Goal: Obtain resource: Download file/media

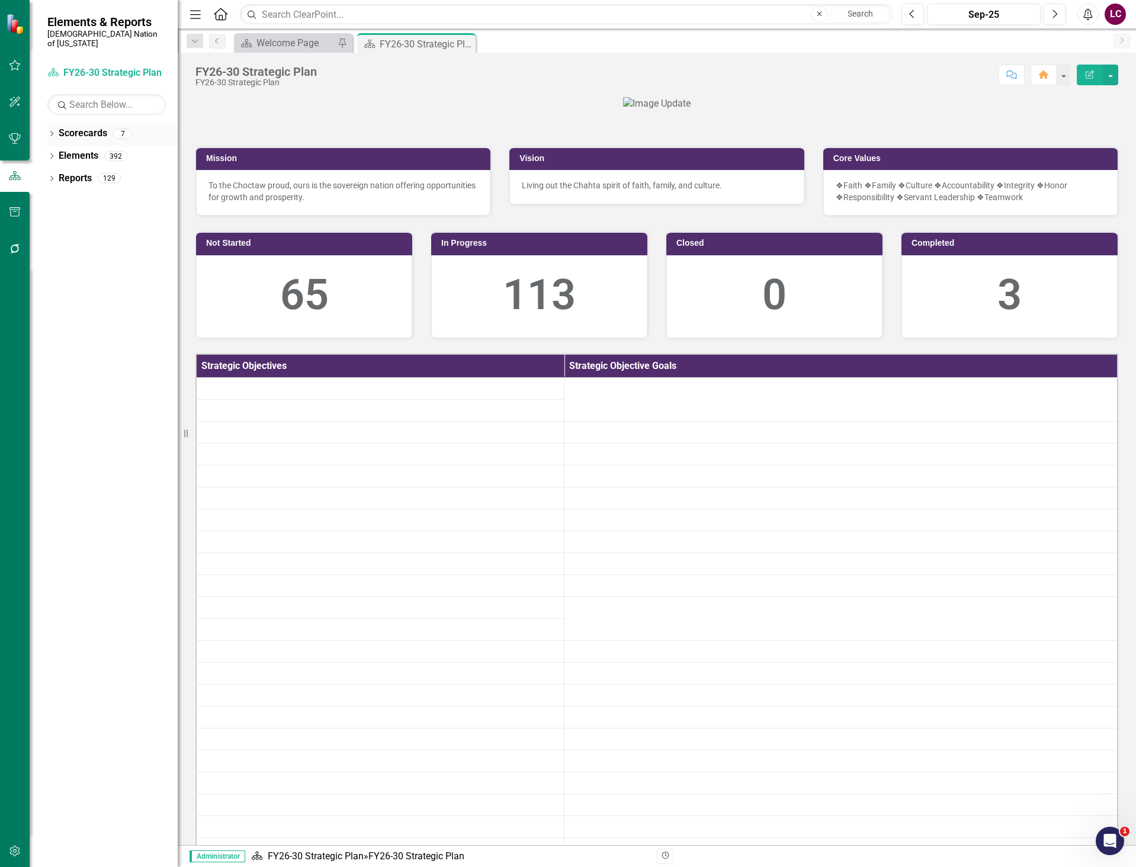
click at [48, 132] on icon "Dropdown" at bounding box center [51, 135] width 8 height 7
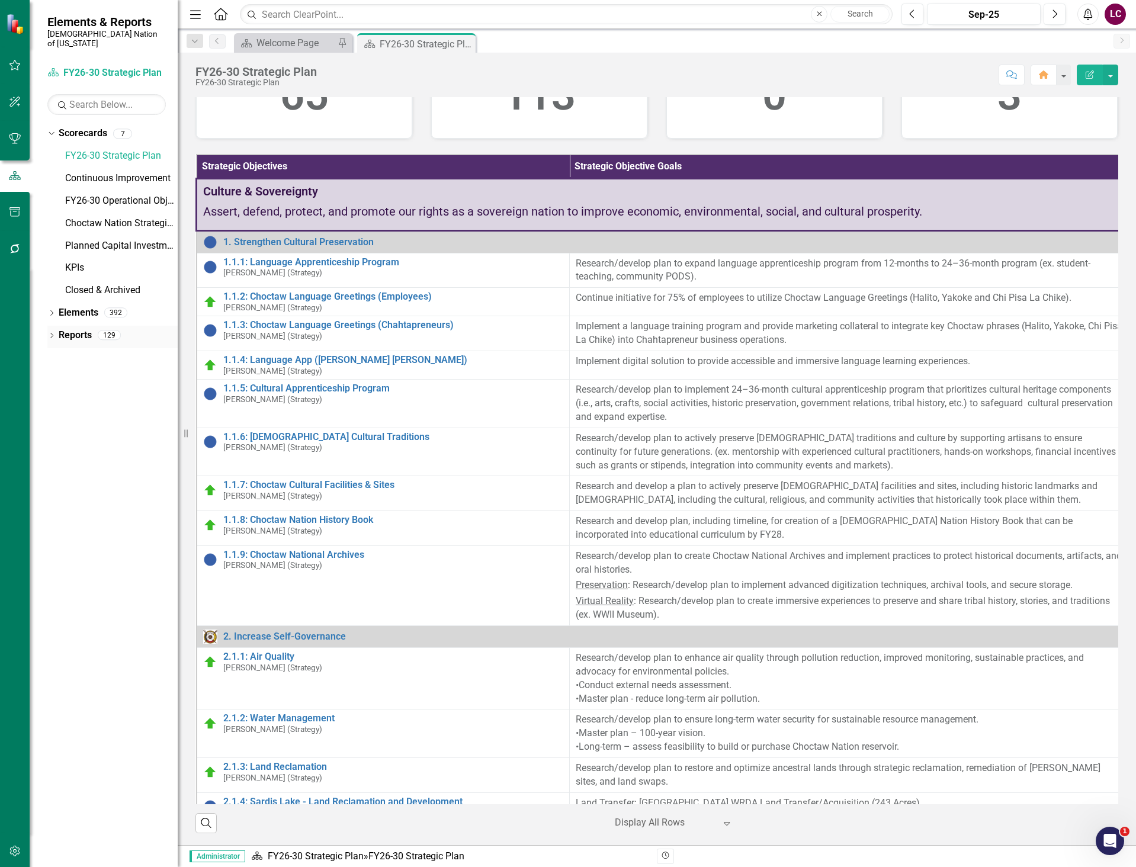
click at [49, 334] on icon "Dropdown" at bounding box center [51, 337] width 8 height 7
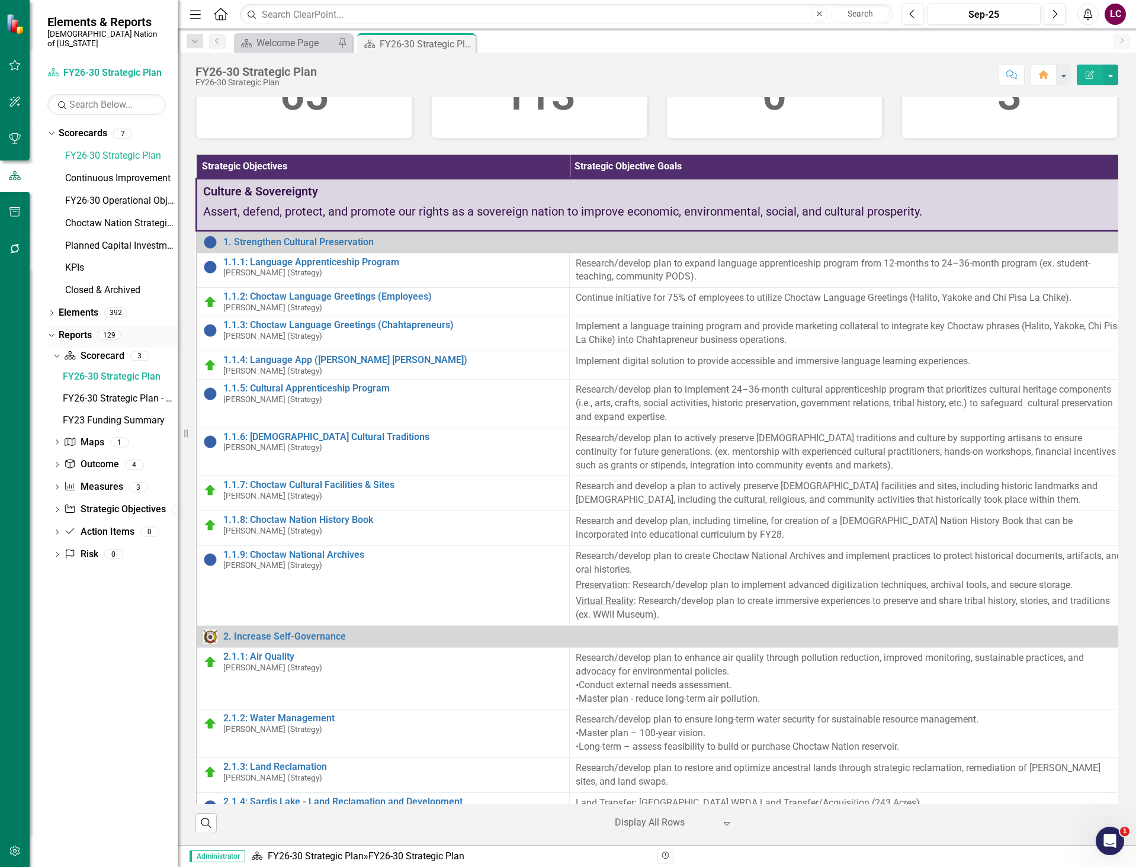
click at [72, 329] on link "Reports" at bounding box center [75, 336] width 33 height 14
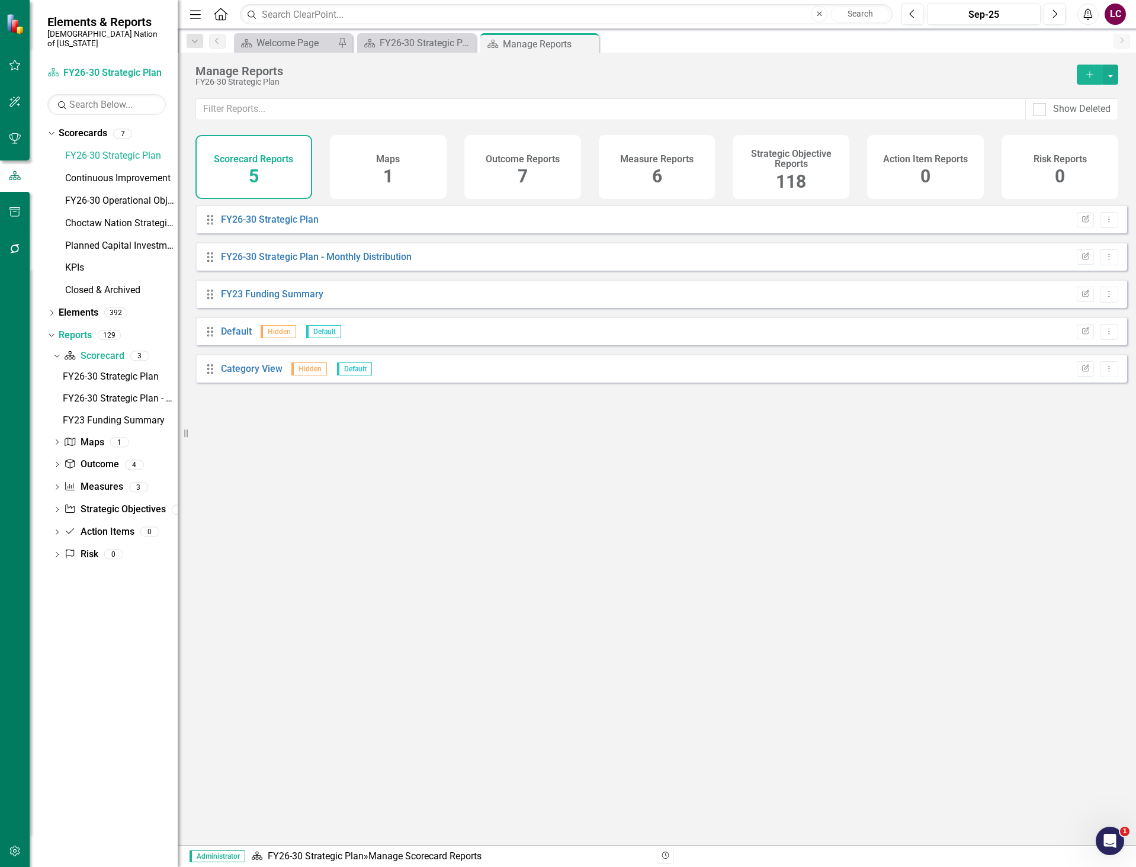
click at [782, 177] on span "118" at bounding box center [791, 181] width 30 height 21
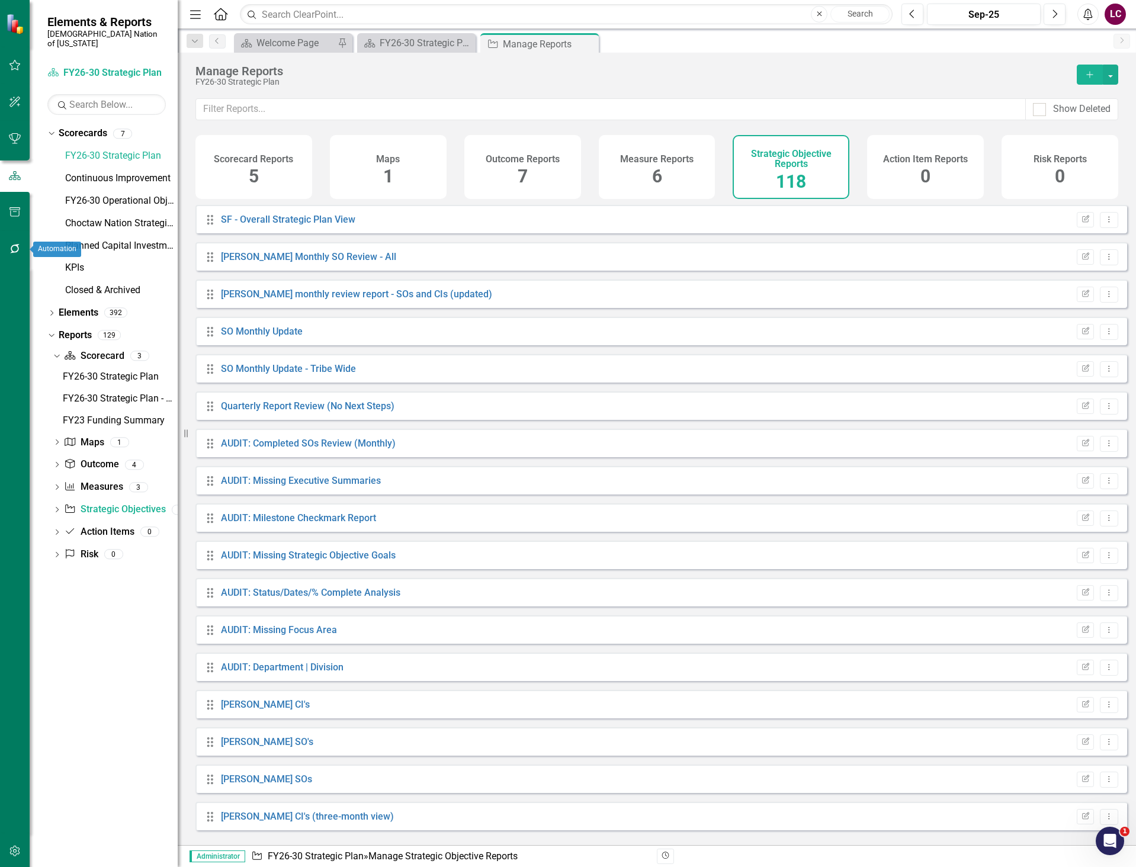
click at [17, 245] on icon "button" at bounding box center [15, 248] width 12 height 9
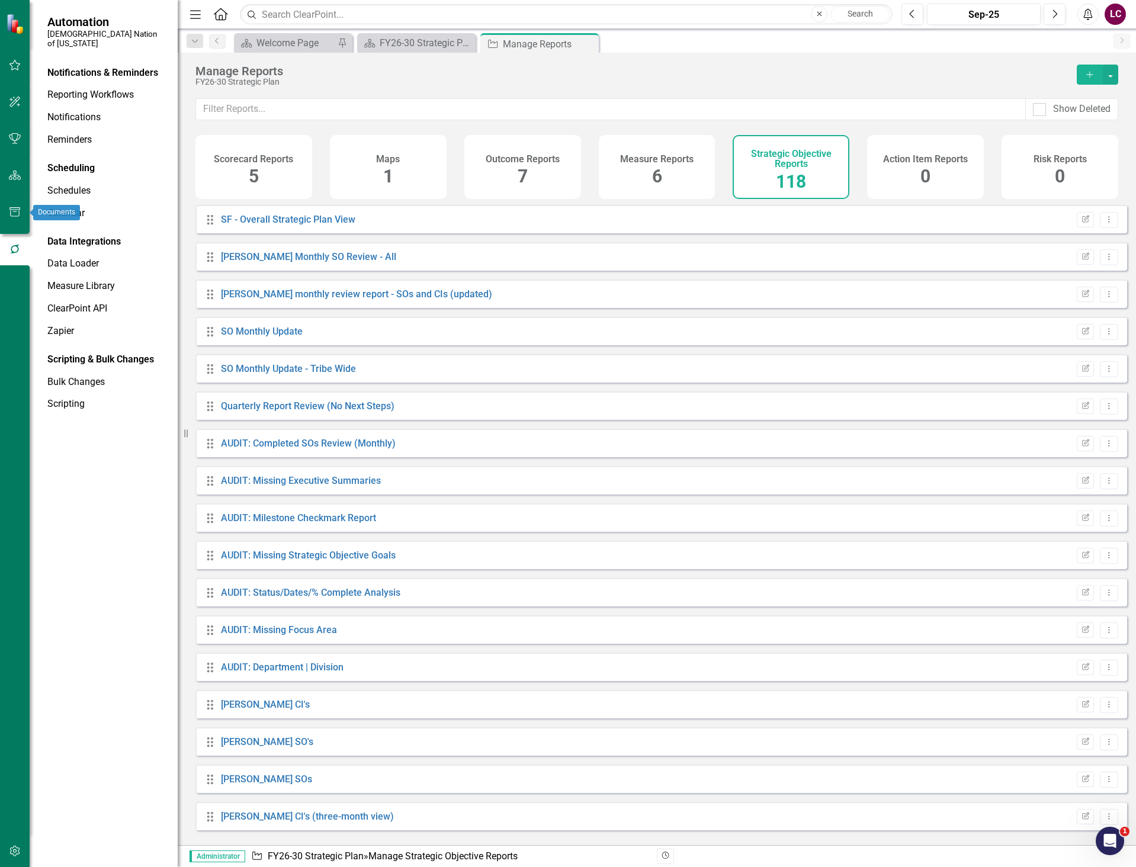
click at [17, 210] on icon "button" at bounding box center [15, 211] width 12 height 9
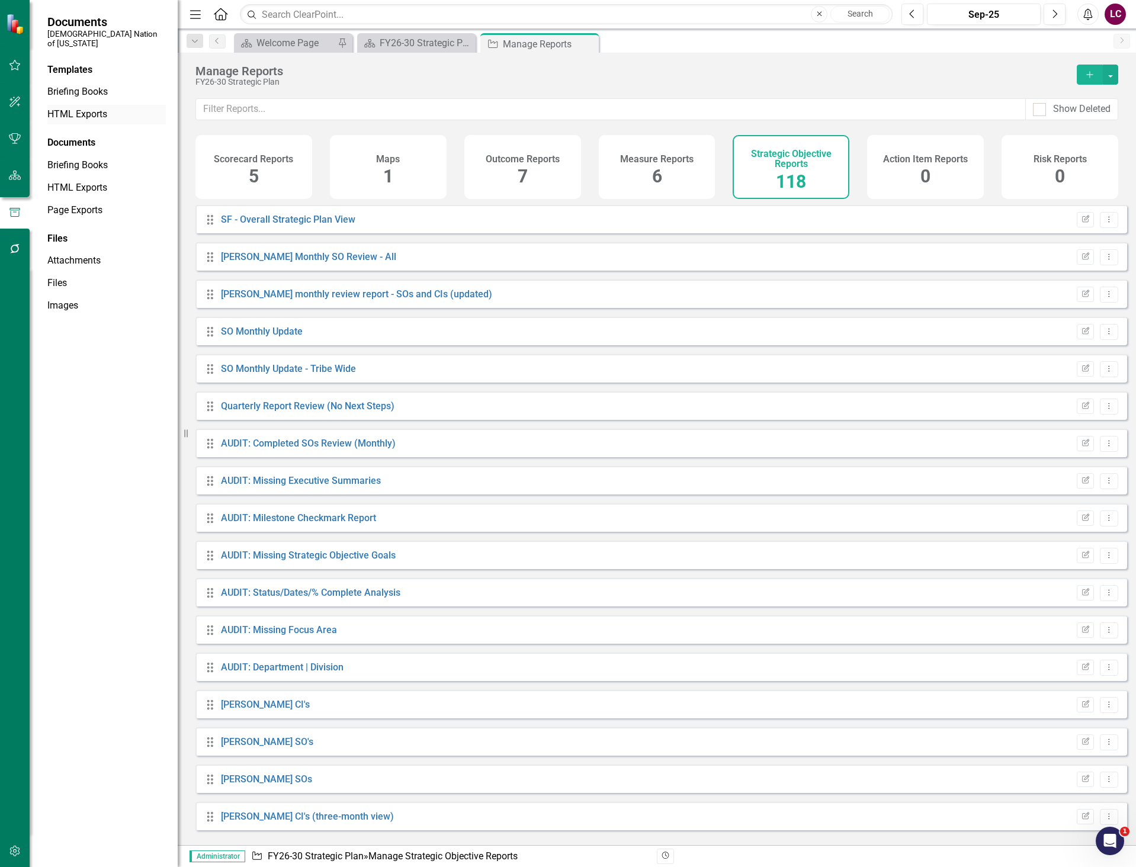
click at [81, 108] on link "HTML Exports" at bounding box center [106, 115] width 118 height 14
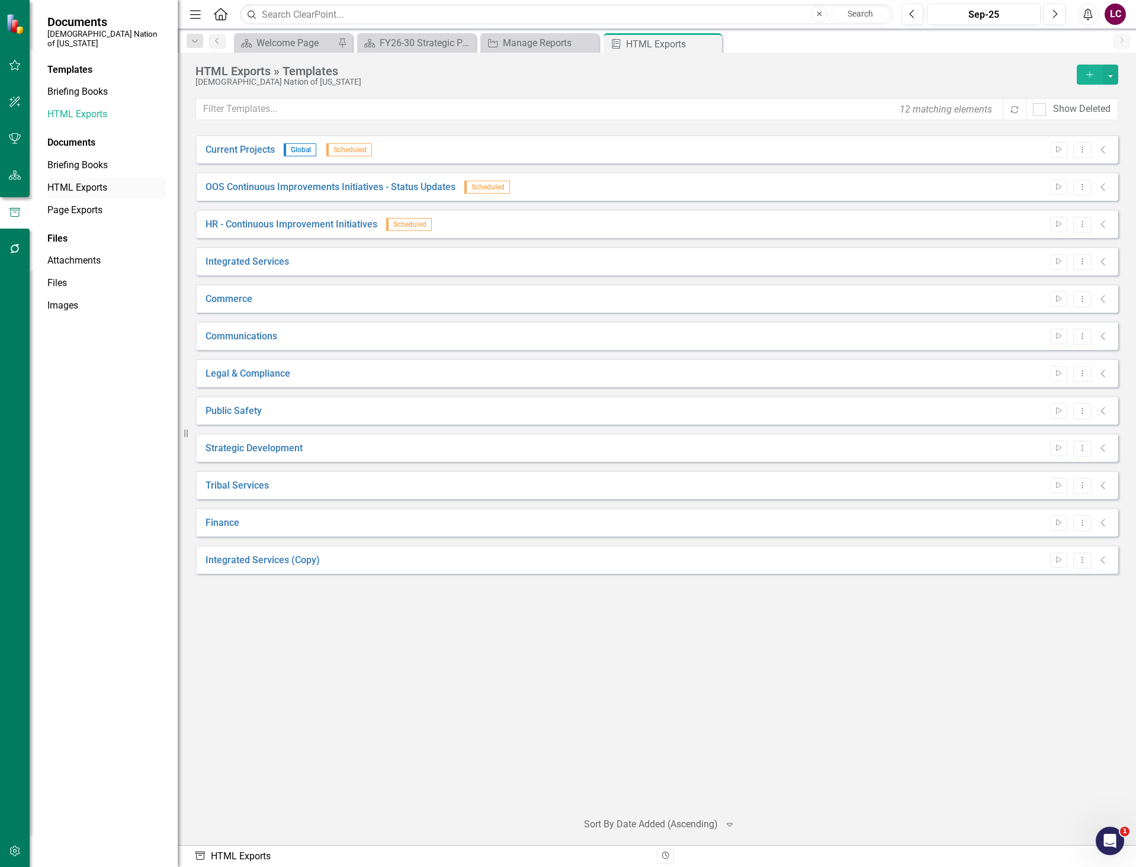
click at [68, 181] on link "HTML Exports" at bounding box center [106, 188] width 118 height 14
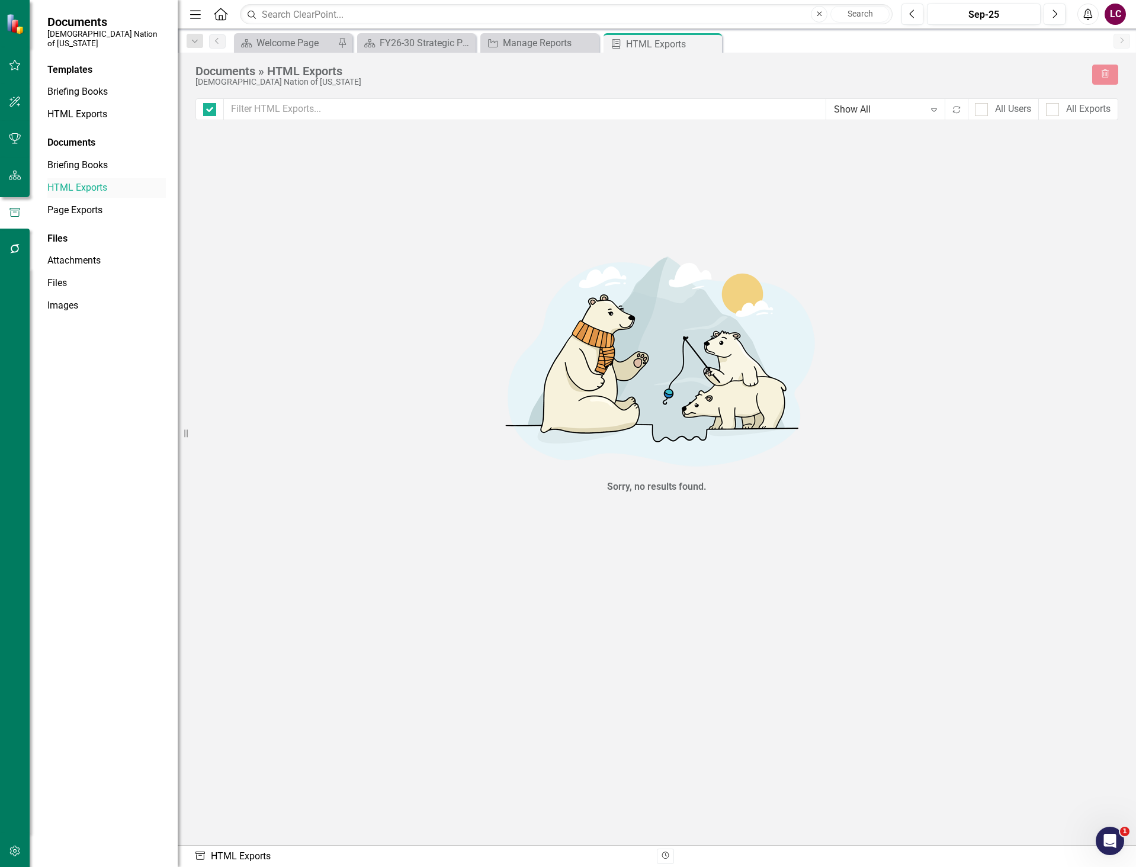
checkbox input "false"
click at [983, 110] on div at bounding box center [981, 109] width 13 height 13
click at [983, 110] on input "All Users" at bounding box center [979, 107] width 8 height 8
checkbox input "true"
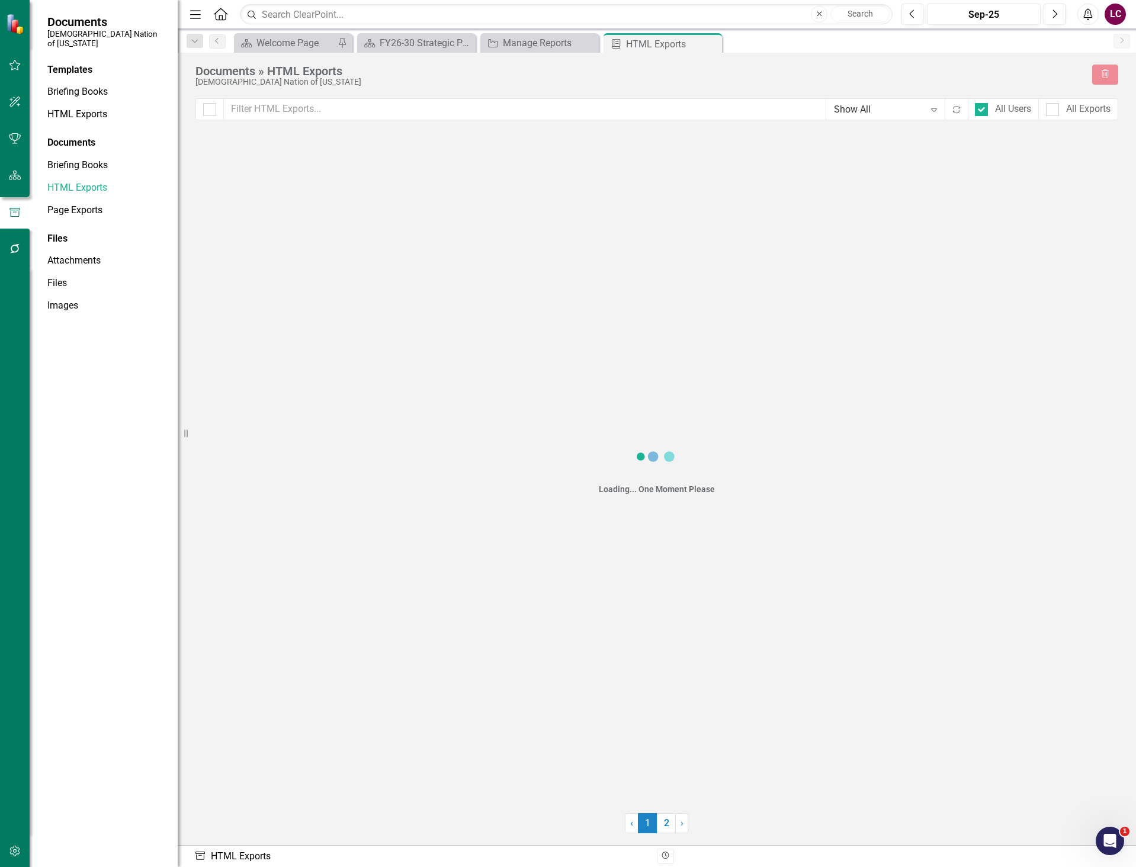
checkbox input "false"
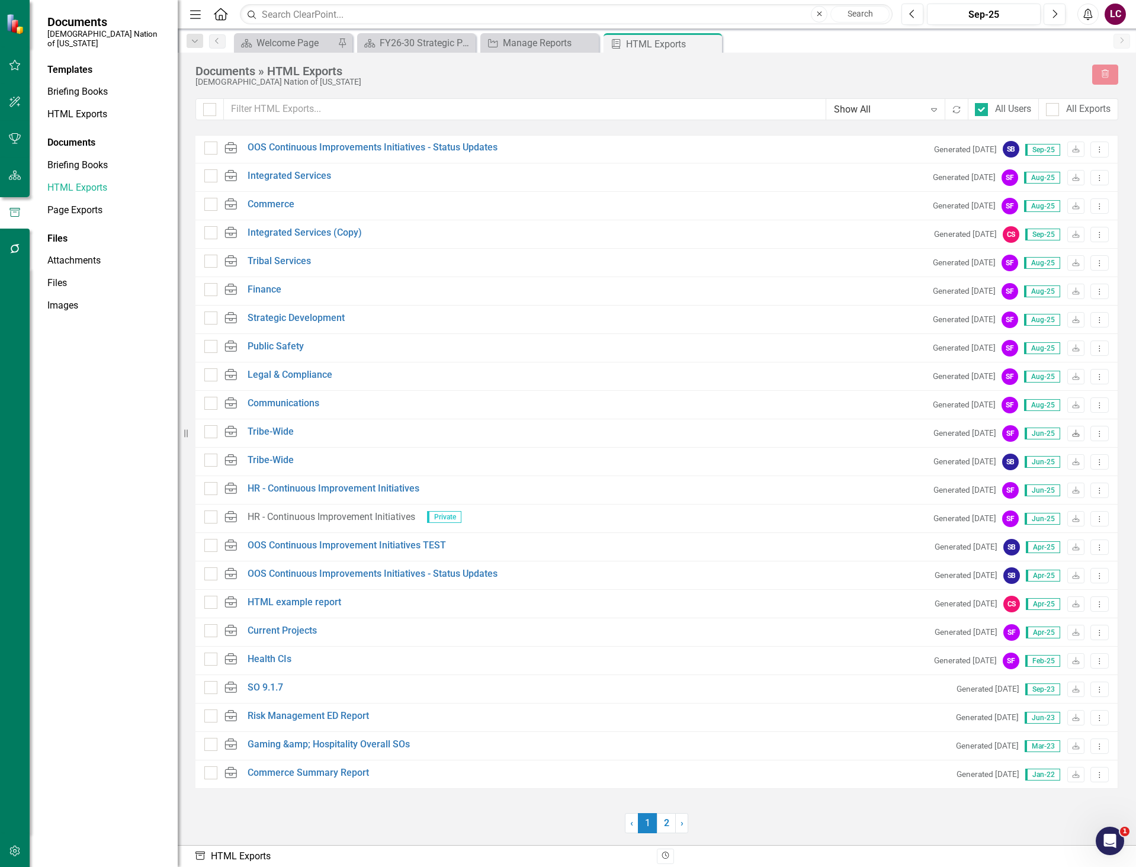
click at [1075, 433] on icon "Download" at bounding box center [1076, 434] width 9 height 7
click at [273, 427] on link "Tribe-Wide" at bounding box center [271, 432] width 46 height 14
click at [1101, 431] on icon "Dropdown Menu" at bounding box center [1100, 434] width 10 height 8
click at [1049, 501] on link "Link Link Report" at bounding box center [1058, 497] width 101 height 22
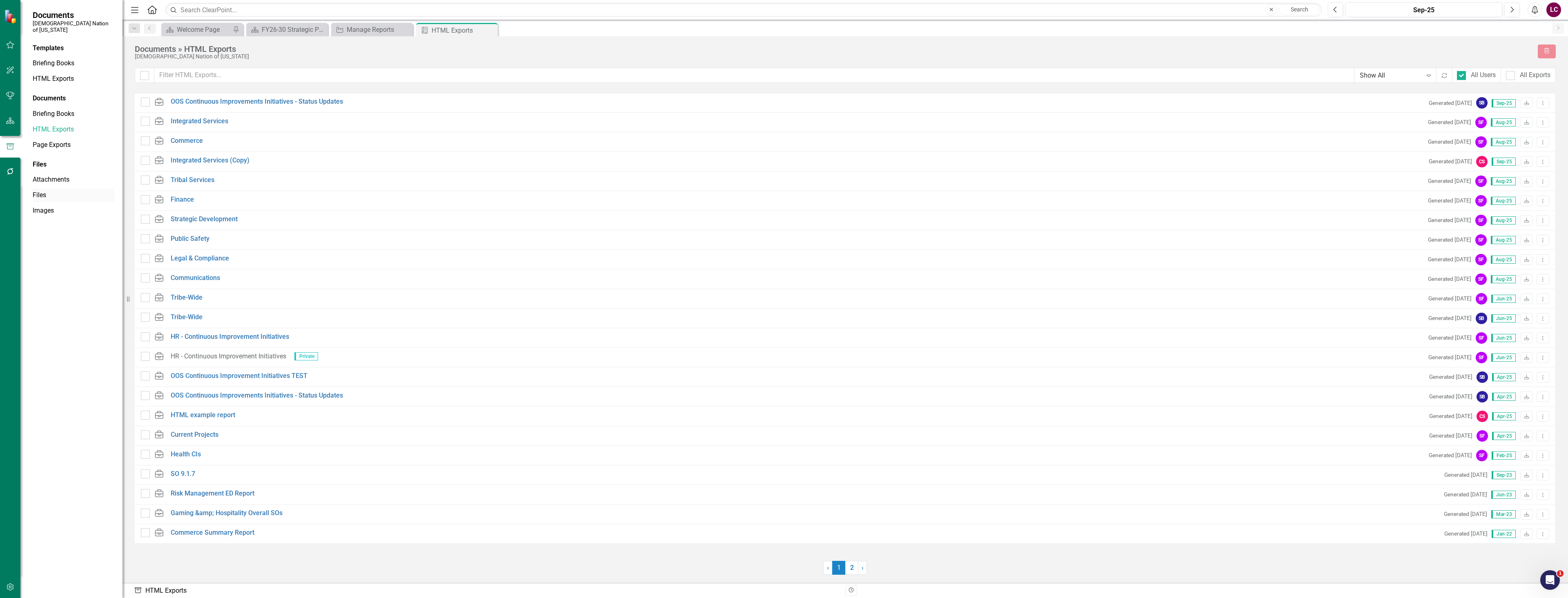
click at [35, 191] on link "Files" at bounding box center [73, 196] width 81 height 10
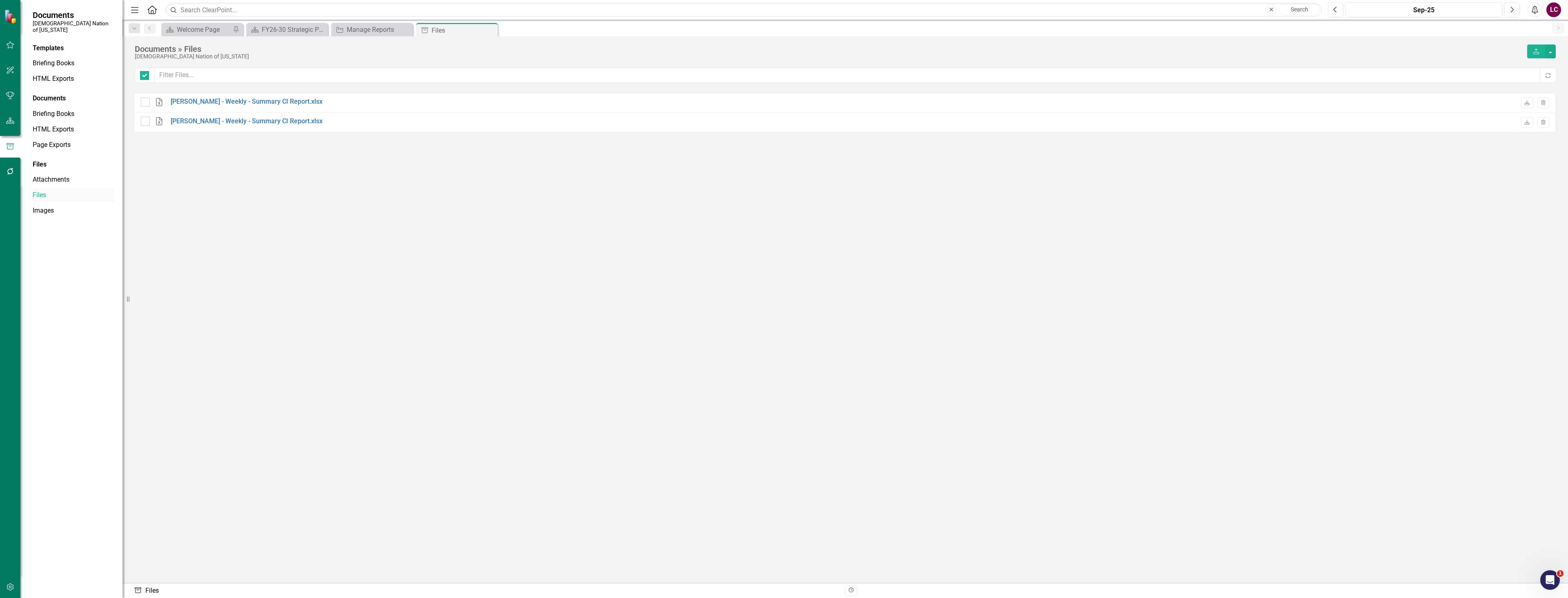
checkbox input "false"
click at [50, 74] on link "HTML Exports" at bounding box center [73, 79] width 81 height 10
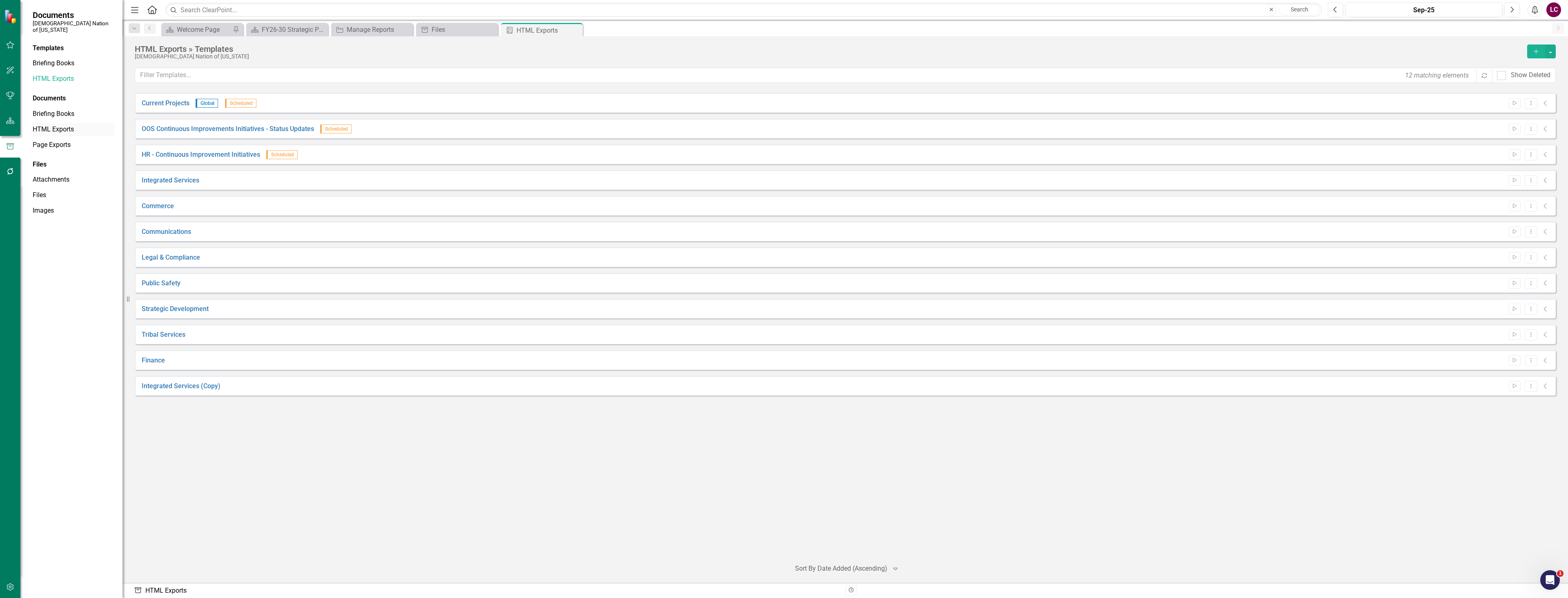
click at [49, 125] on link "HTML Exports" at bounding box center [73, 130] width 81 height 10
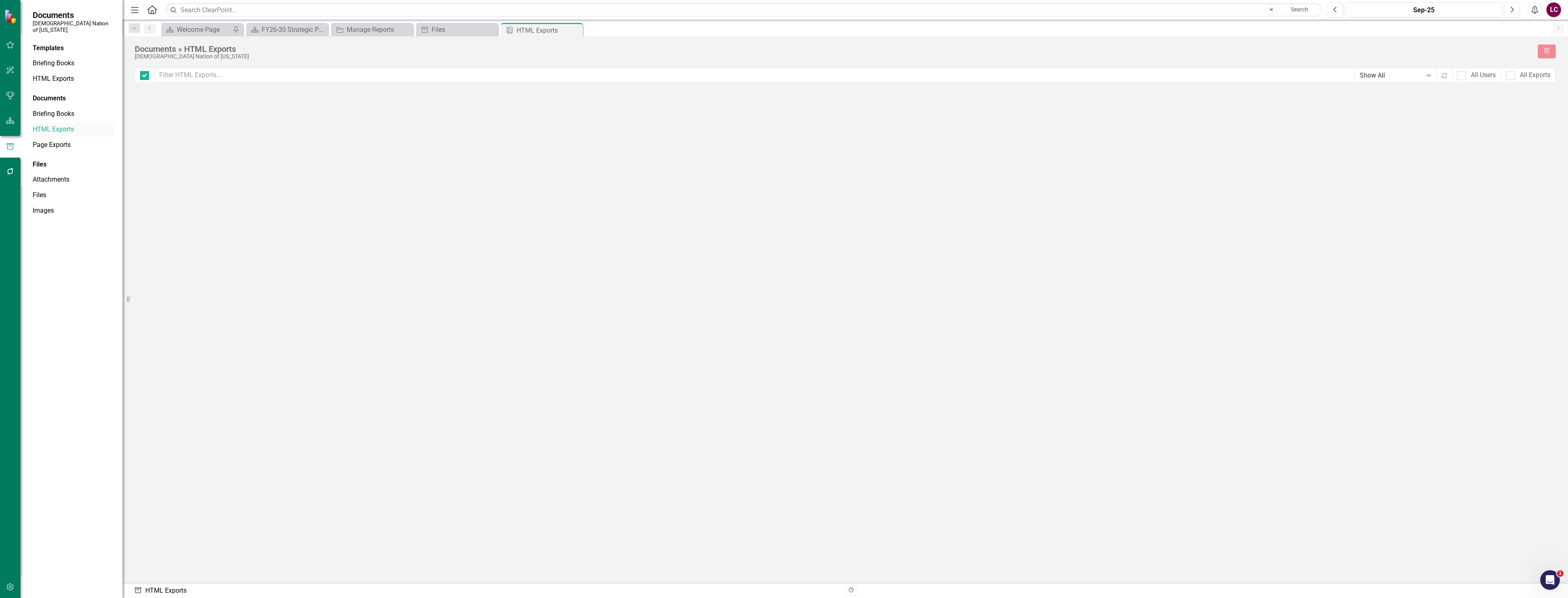
checkbox input "false"
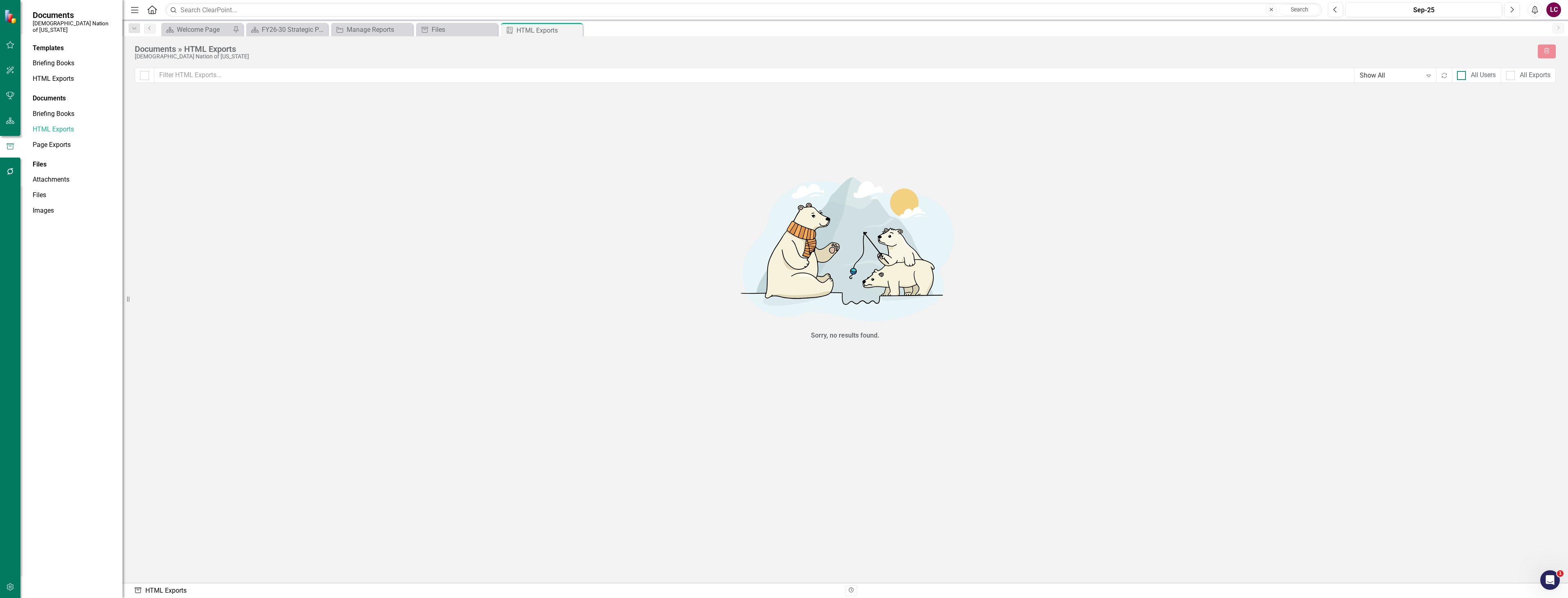
click at [783, 79] on div at bounding box center [1461, 75] width 9 height 9
click at [783, 76] on input "All Users" at bounding box center [1460, 74] width 6 height 6
checkbox input "true"
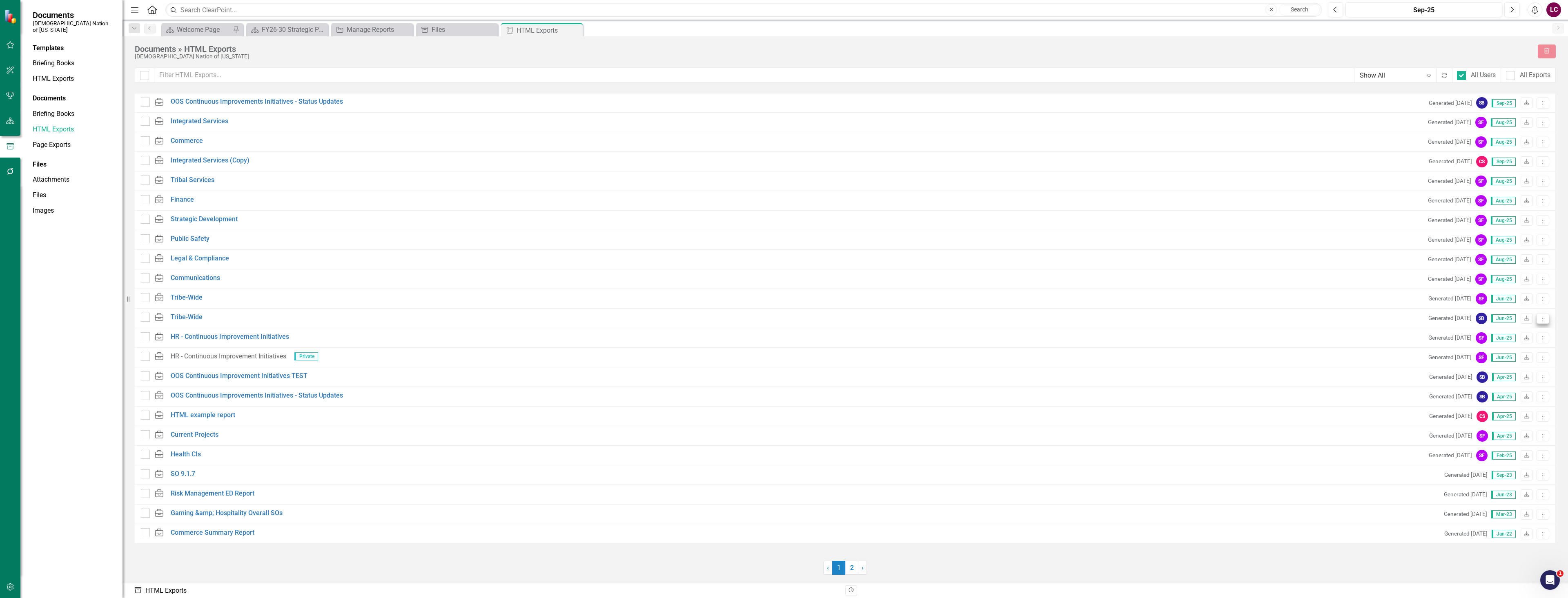
click at [783, 316] on icon "Dropdown Menu" at bounding box center [1543, 319] width 7 height 6
click at [783, 362] on link "Link Link Report" at bounding box center [1514, 362] width 70 height 15
